Goal: Task Accomplishment & Management: Manage account settings

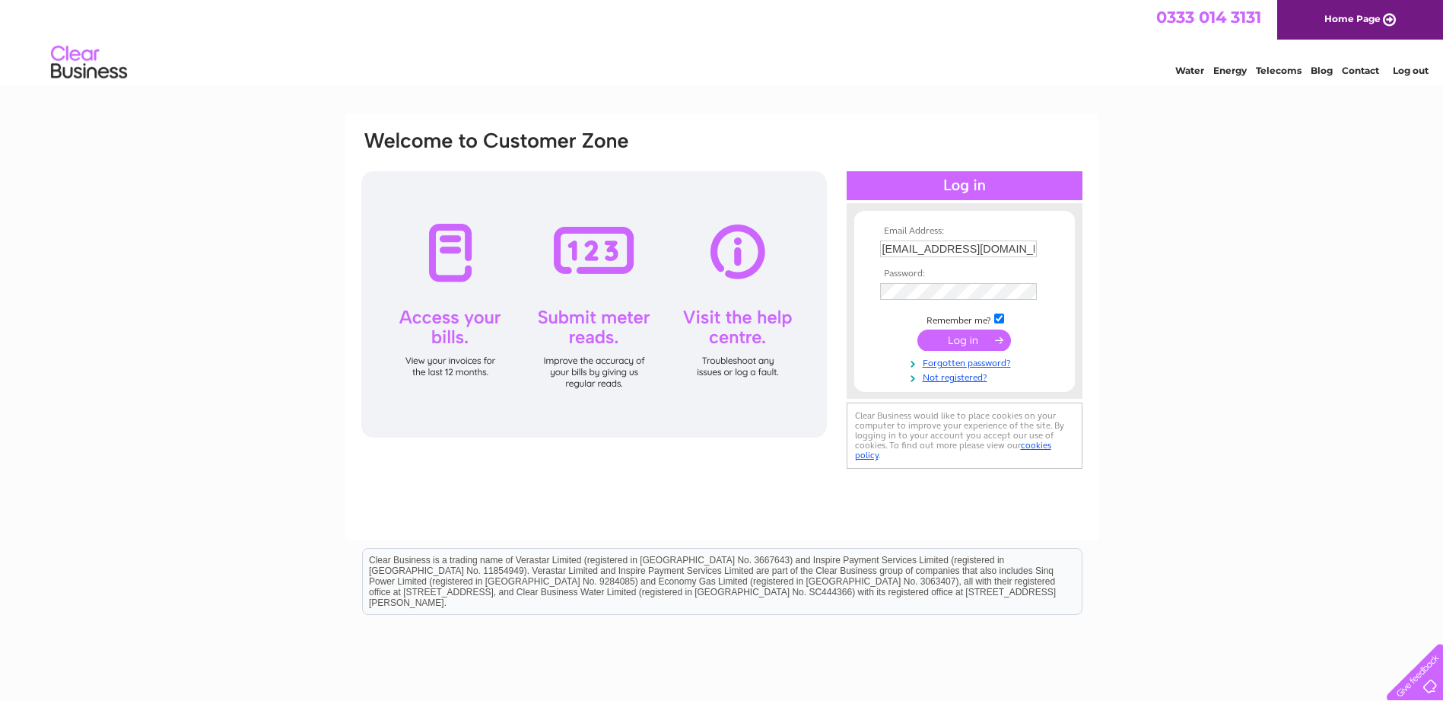
click at [955, 337] on input "submit" at bounding box center [964, 339] width 94 height 21
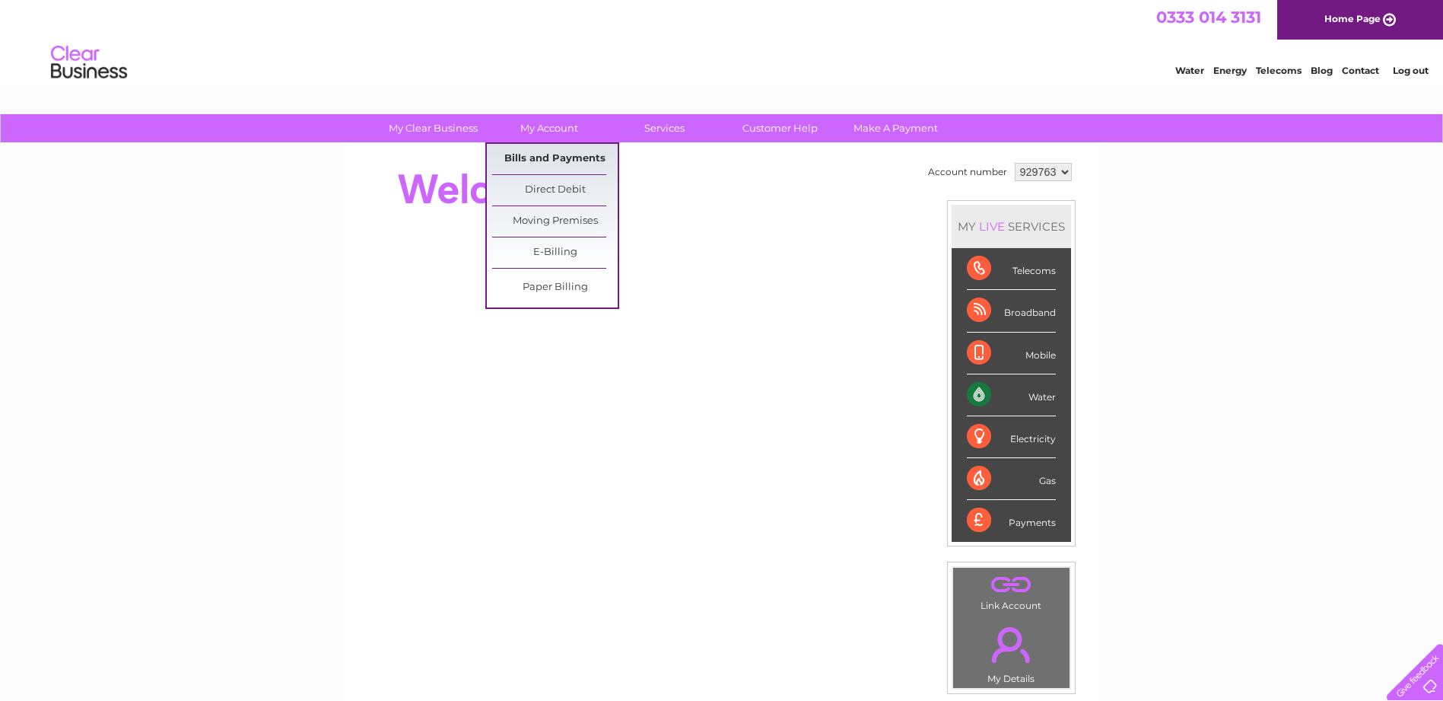
click at [548, 155] on link "Bills and Payments" at bounding box center [555, 159] width 126 height 30
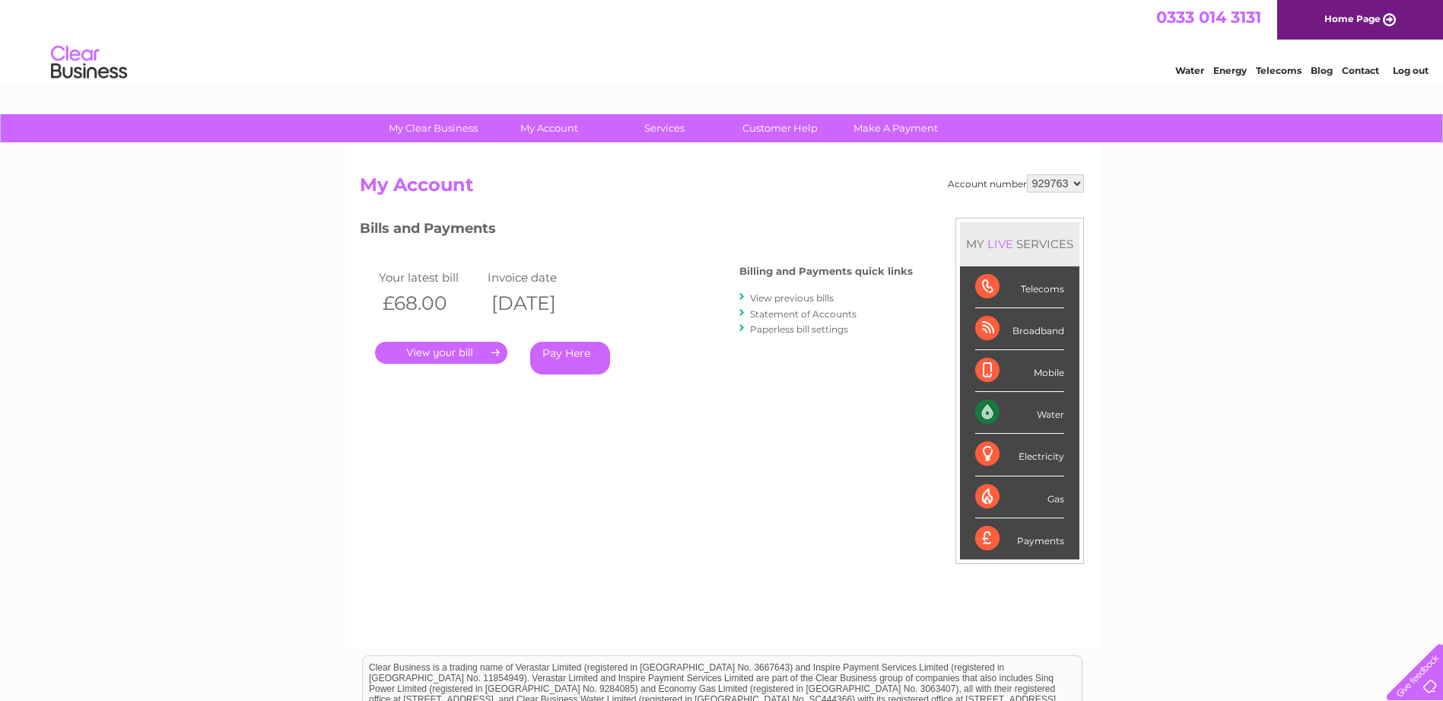
click at [450, 353] on link "." at bounding box center [441, 353] width 132 height 22
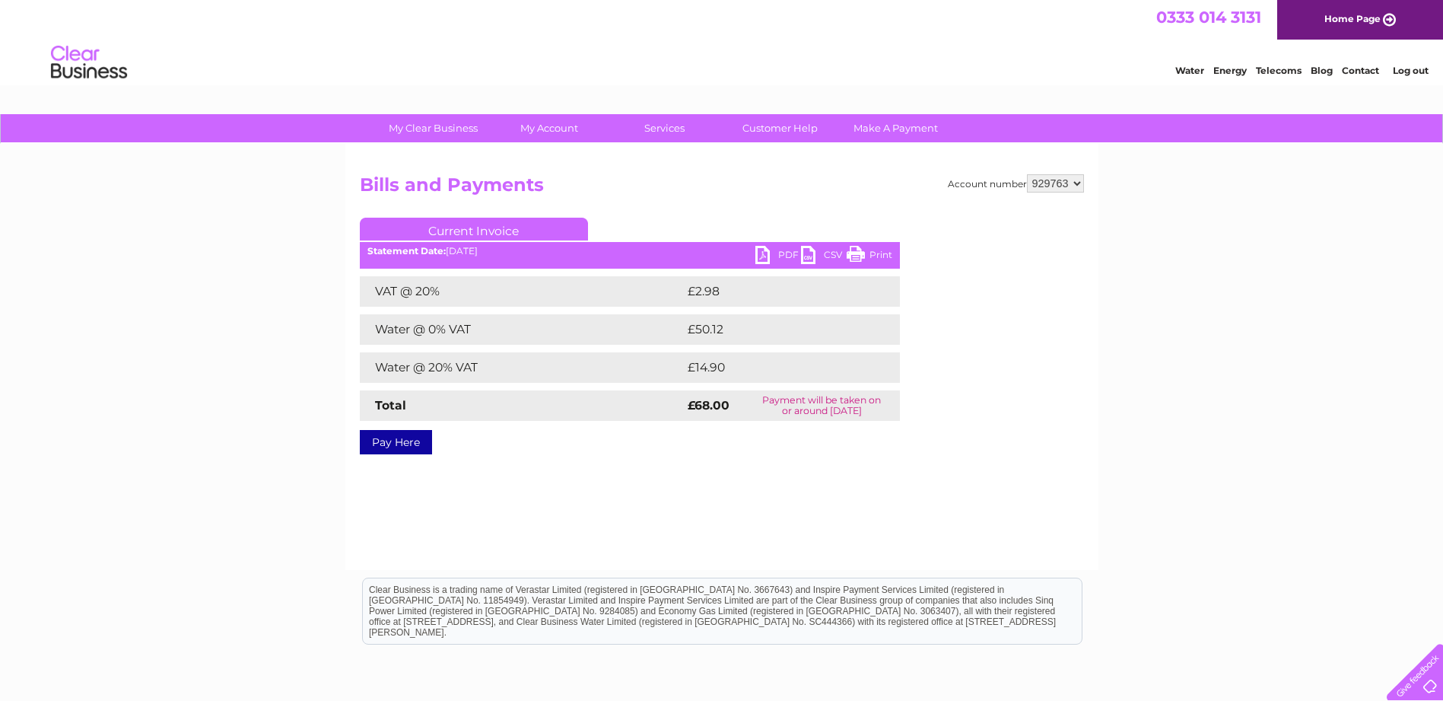
click at [771, 248] on link "PDF" at bounding box center [778, 257] width 46 height 22
click at [759, 259] on link "PDF" at bounding box center [778, 257] width 46 height 22
